Goal: Complete application form

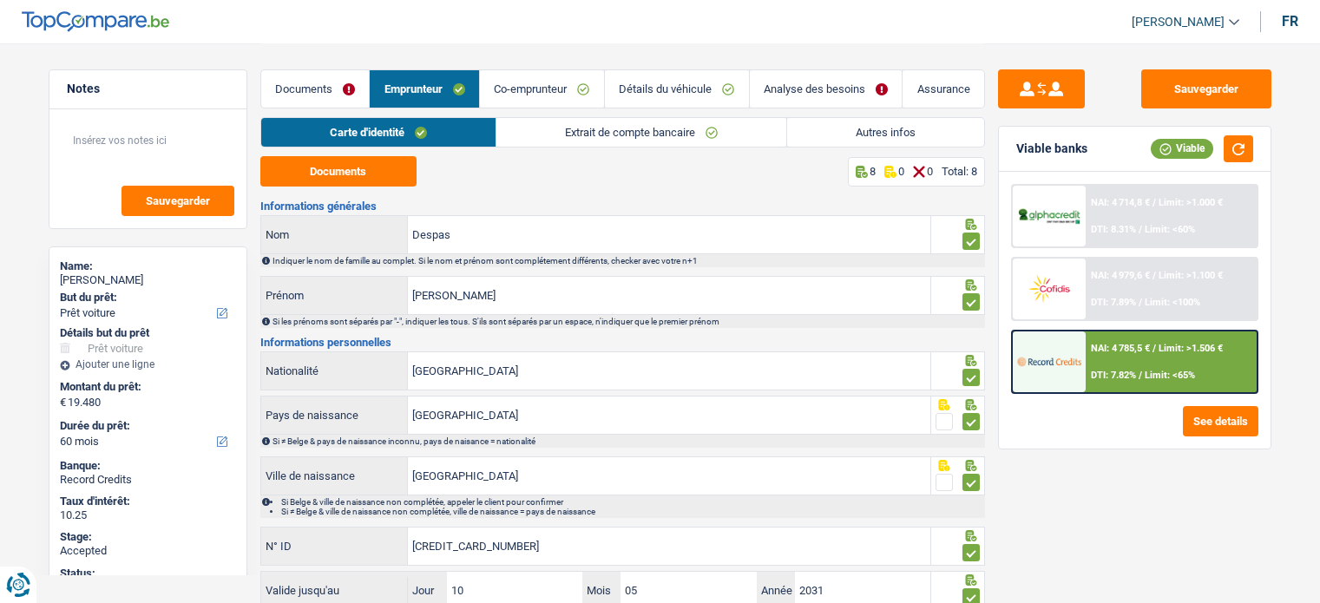
select select "car"
select select "60"
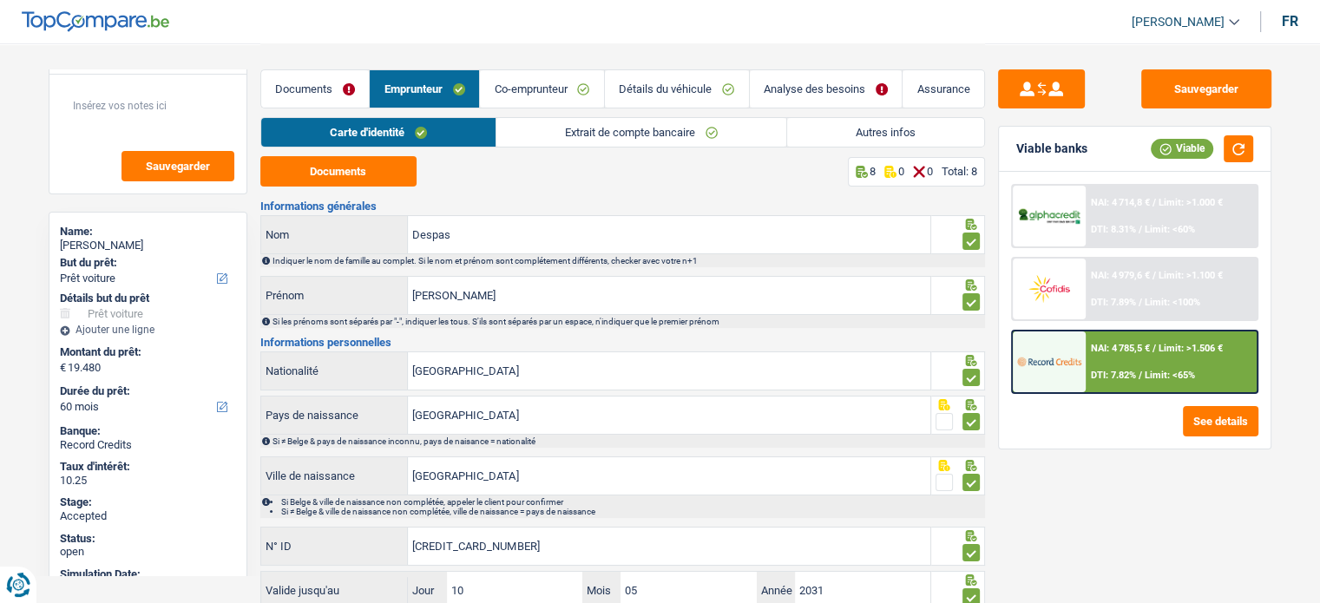
click at [99, 253] on div "Name: Nadine Despas" at bounding box center [148, 240] width 176 height 31
click at [92, 242] on div "Nadine Despas" at bounding box center [148, 246] width 176 height 14
copy div "Nadine Despas"
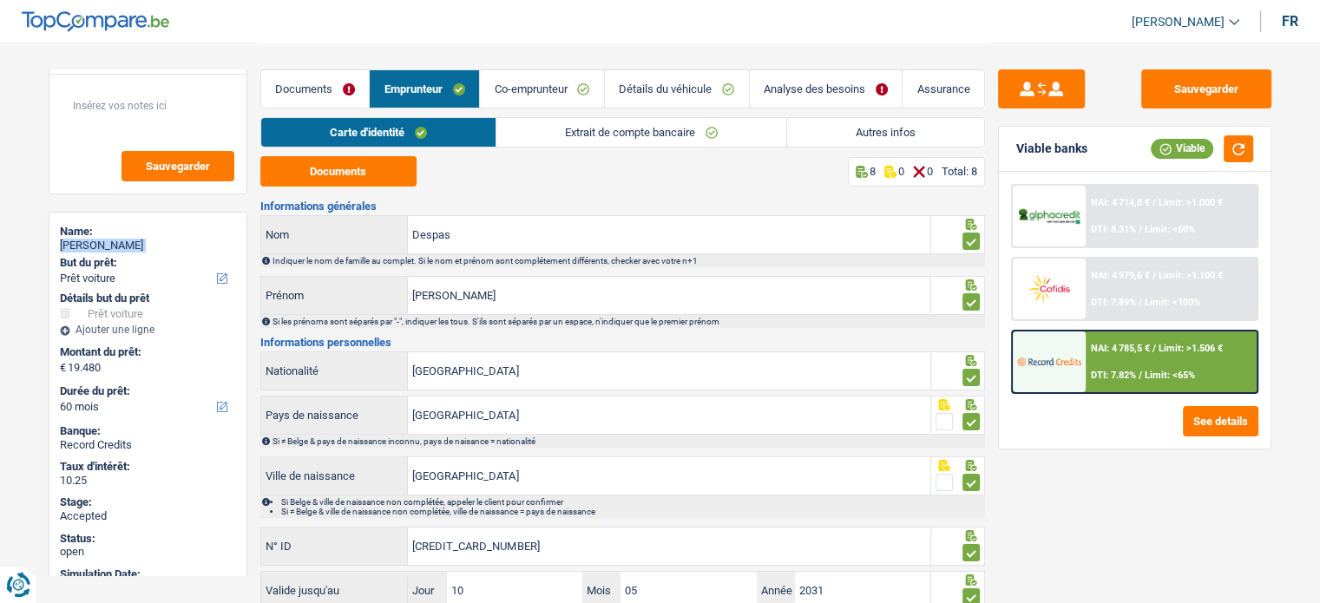
click at [855, 136] on link "Autres infos" at bounding box center [885, 132] width 197 height 29
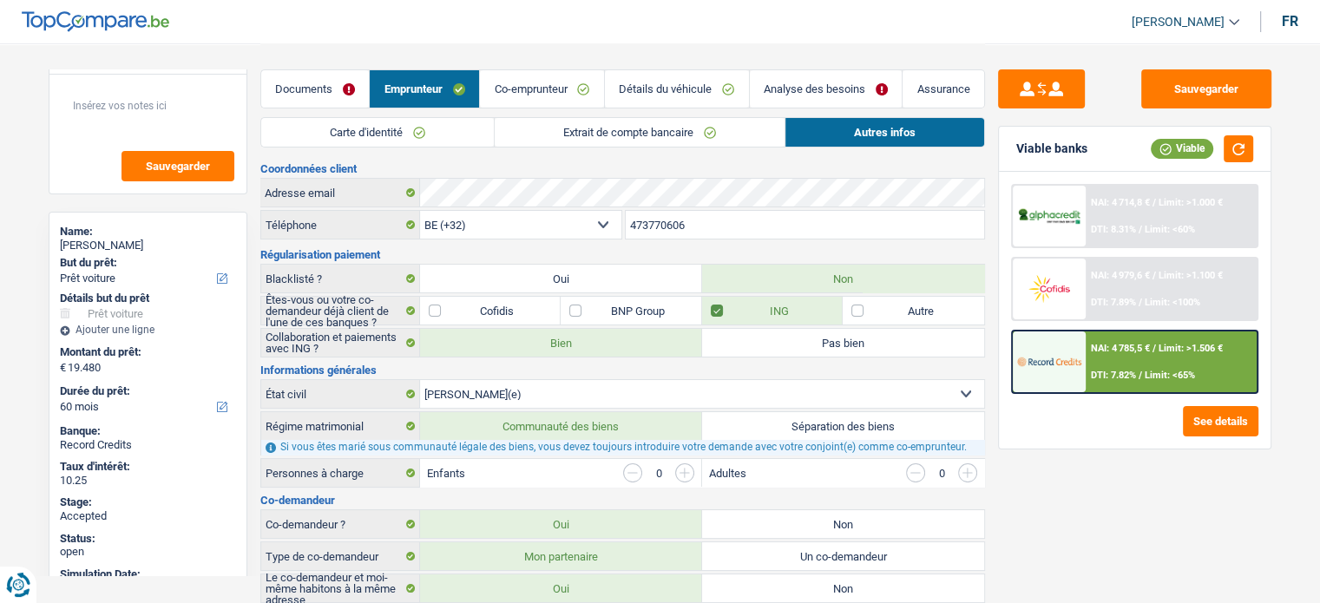
click at [646, 217] on input "473770606" at bounding box center [805, 225] width 358 height 28
click at [392, 129] on link "Carte d'identité" at bounding box center [377, 132] width 233 height 29
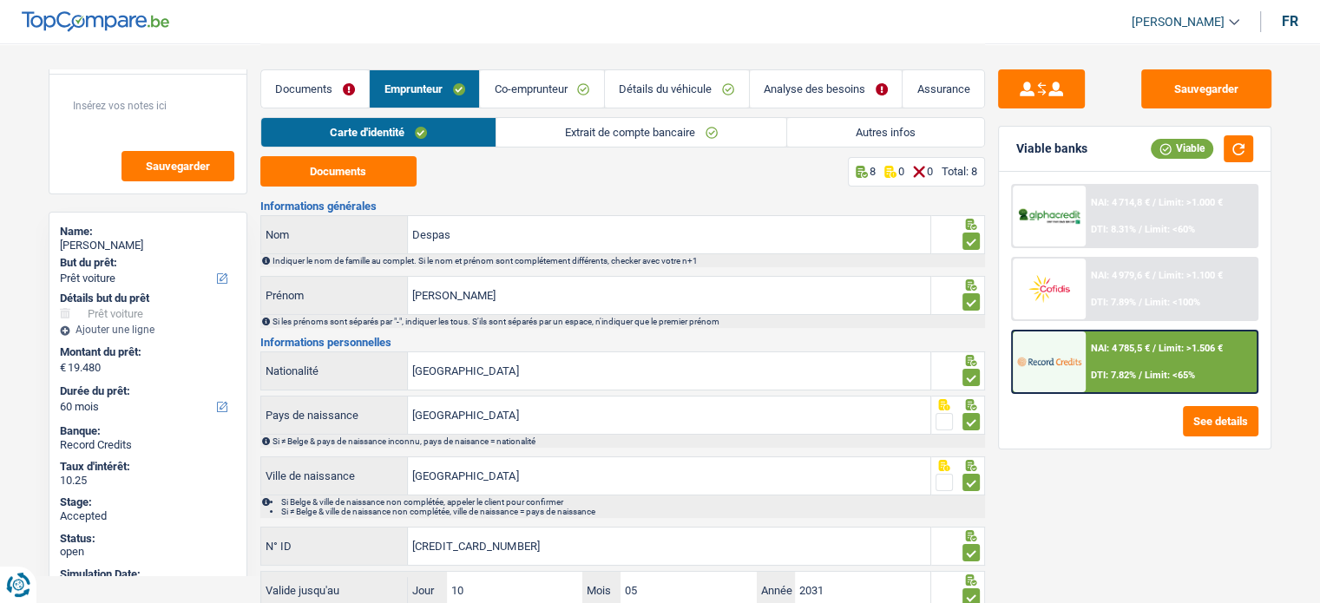
click at [896, 140] on link "Autres infos" at bounding box center [885, 132] width 197 height 29
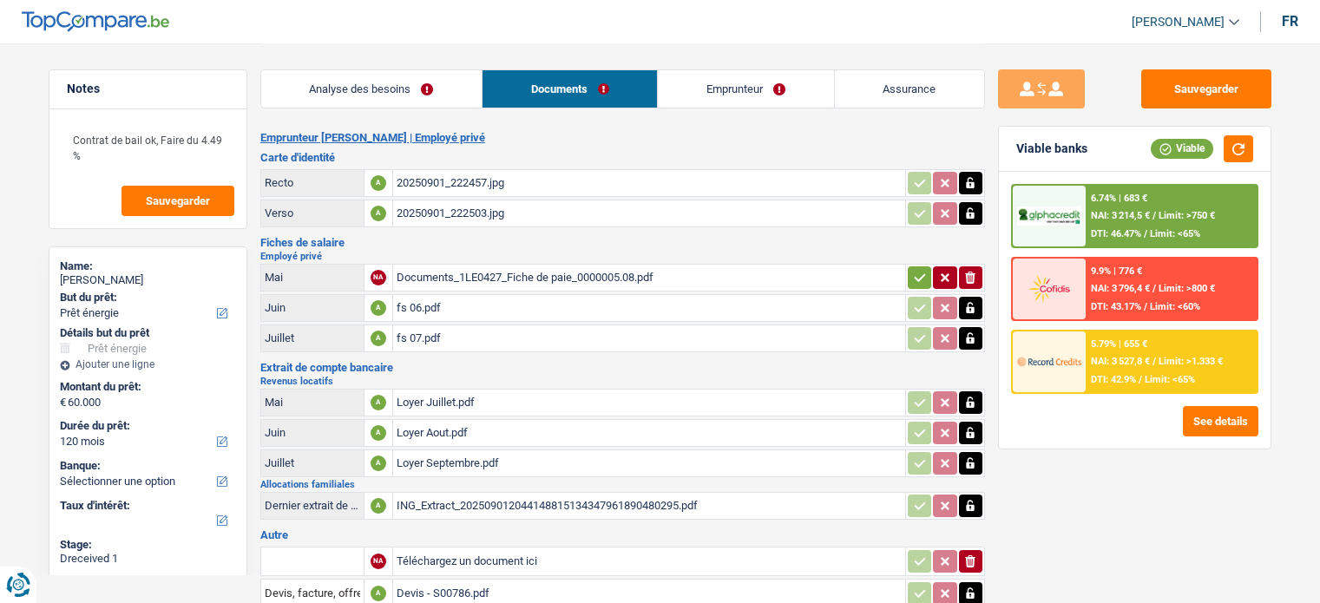
select select "energy"
select select "120"
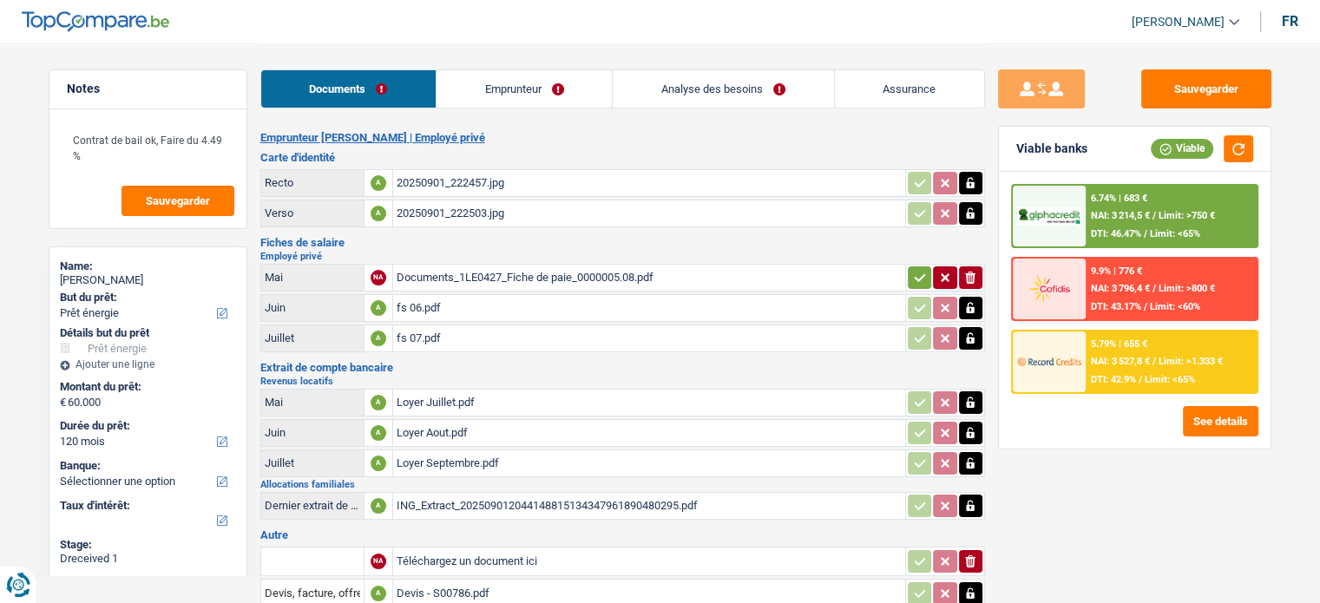
click at [467, 581] on div "Devis - S00786.pdf" at bounding box center [649, 594] width 505 height 26
click at [495, 275] on div "Documents_1LE0427_Fiche de paie_0000005.08.pdf" at bounding box center [649, 278] width 505 height 26
